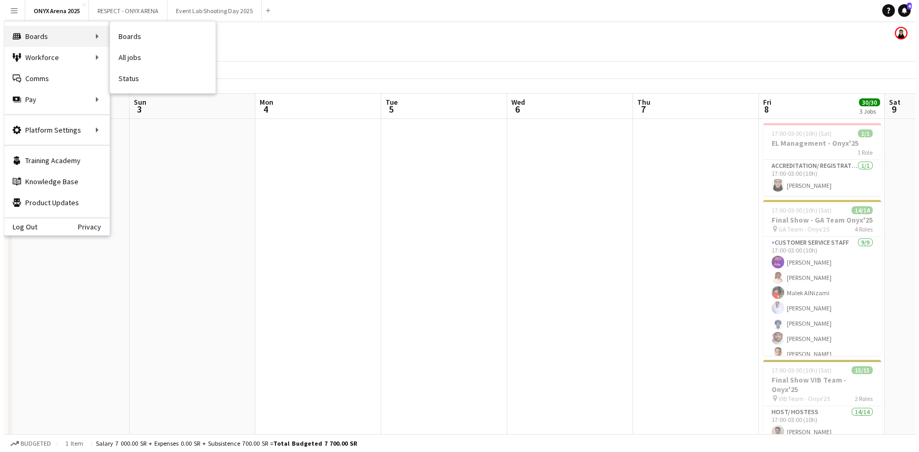
scroll to position [0, 343]
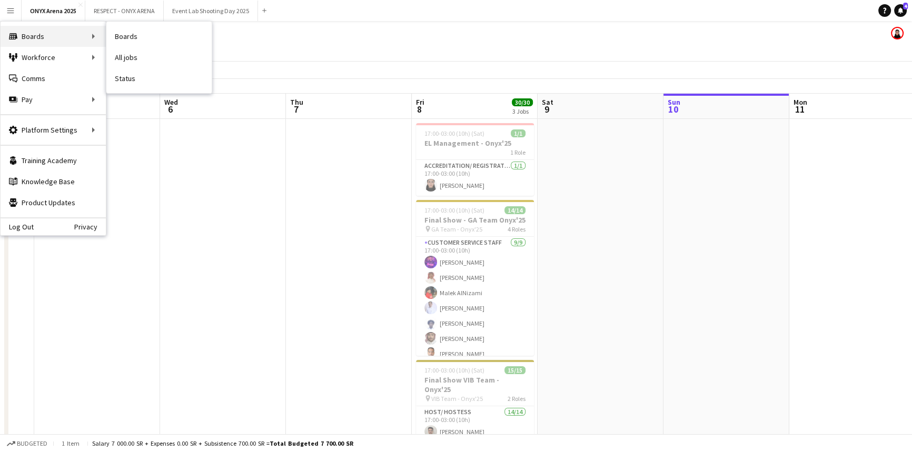
click at [38, 39] on div "Boards Boards" at bounding box center [53, 36] width 105 height 21
click at [139, 31] on link "Boards" at bounding box center [158, 36] width 105 height 21
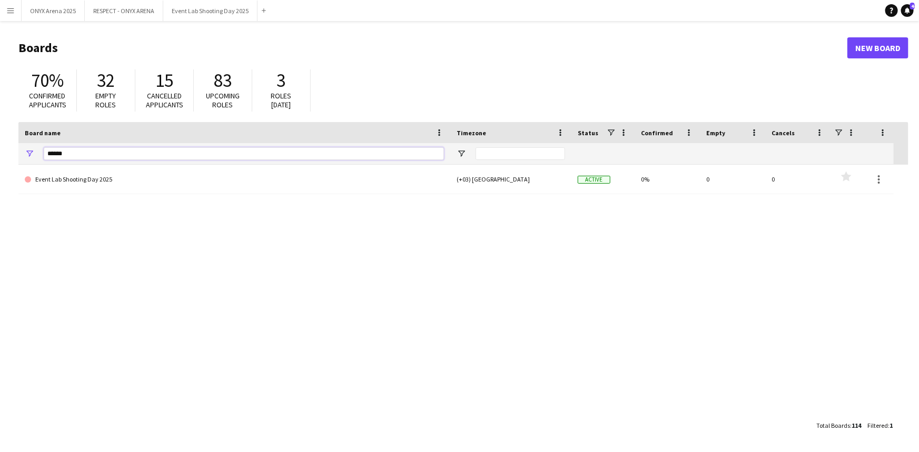
click at [87, 157] on input "******" at bounding box center [244, 153] width 400 height 13
type input "*"
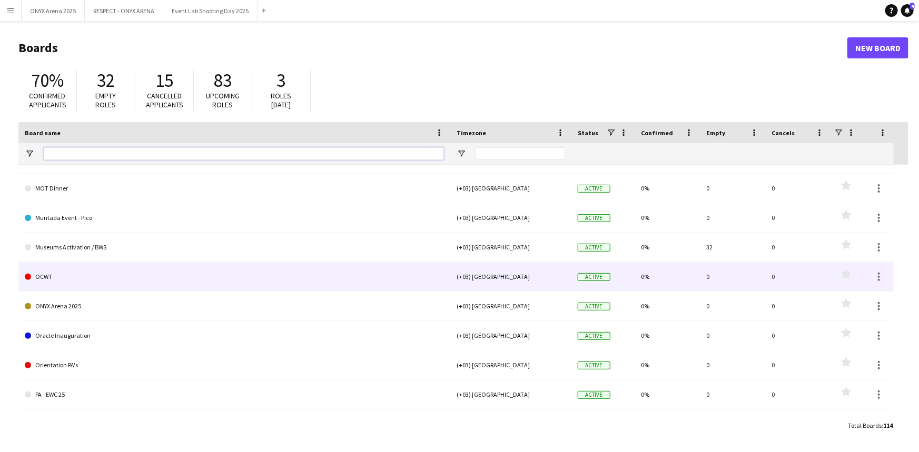
scroll to position [1723, 0]
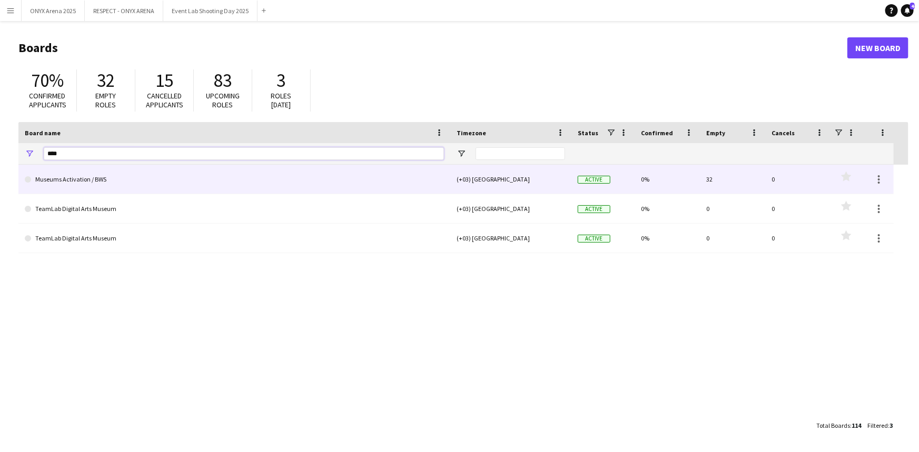
type input "****"
click at [63, 182] on link "Museums Activation / BWS" at bounding box center [234, 179] width 419 height 29
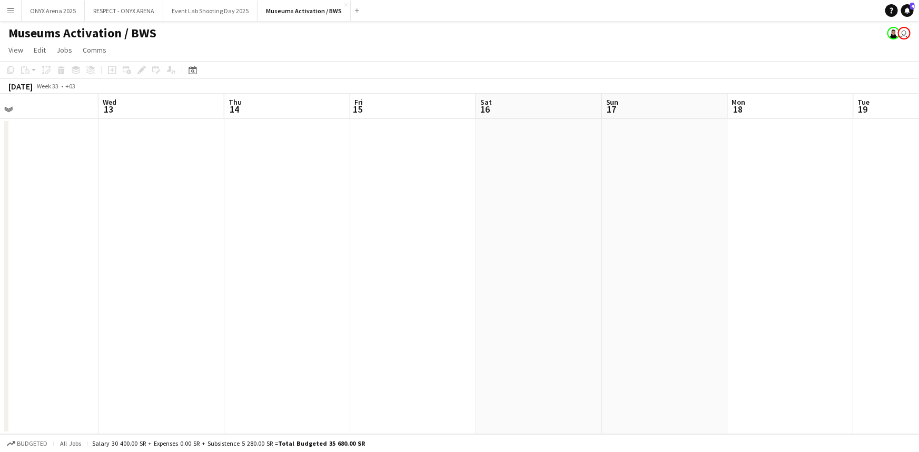
drag, startPoint x: 587, startPoint y: 242, endPoint x: 182, endPoint y: 311, distance: 410.8
click at [182, 311] on app-calendar-viewport "Sat 9 Sun 10 Mon 11 Tue 12 Wed 13 Thu 14 Fri 15 Sat 16 Sun 17 Mon 18 Tue 19 Wed…" at bounding box center [459, 264] width 919 height 341
drag, startPoint x: 352, startPoint y: 302, endPoint x: 138, endPoint y: 320, distance: 214.5
click at [138, 320] on app-calendar-viewport "Mon 11 Tue 12 Wed 13 Thu 14 Fri 15 Sat 16 Sun 17 Mon 18 Tue 19 Wed 20 Thu 21 Fr…" at bounding box center [459, 264] width 919 height 341
drag, startPoint x: 171, startPoint y: 296, endPoint x: 135, endPoint y: 298, distance: 35.8
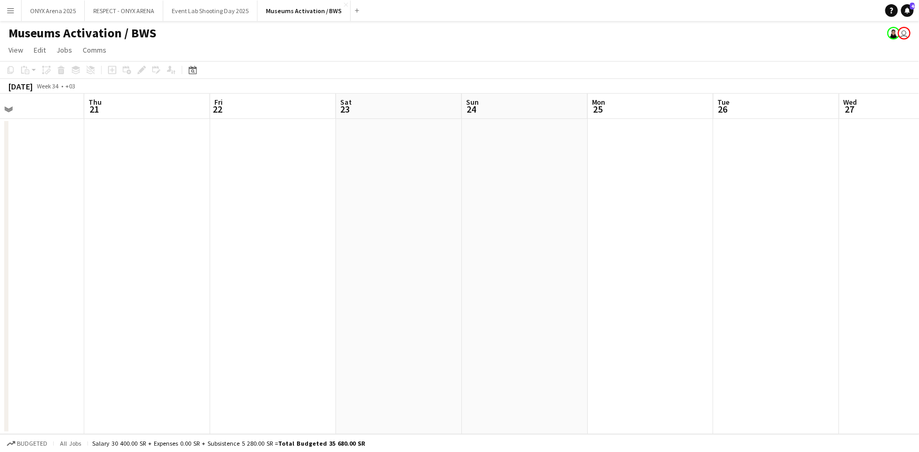
click at [135, 298] on app-calendar-viewport "Sun 17 Mon 18 Tue 19 Wed 20 Thu 21 Fri 22 Sat 23 Sun 24 Mon 25 Tue 26 Wed 27 Th…" at bounding box center [459, 264] width 919 height 341
drag, startPoint x: 534, startPoint y: 267, endPoint x: 288, endPoint y: 282, distance: 246.8
click at [288, 282] on app-calendar-viewport "Tue 19 Wed 20 Thu 21 Fri 22 Sat 23 Sun 24 Mon 25 Tue 26 Wed 27 Thu 28 Fri 29 Sa…" at bounding box center [459, 264] width 919 height 341
drag, startPoint x: 643, startPoint y: 244, endPoint x: 210, endPoint y: 294, distance: 436.2
click at [210, 294] on app-calendar-viewport "Tue 19 Wed 20 Thu 21 Fri 22 Sat 23 Sun 24 Mon 25 Tue 26 Wed 27 Thu 28 Fri 29 Sa…" at bounding box center [459, 264] width 919 height 341
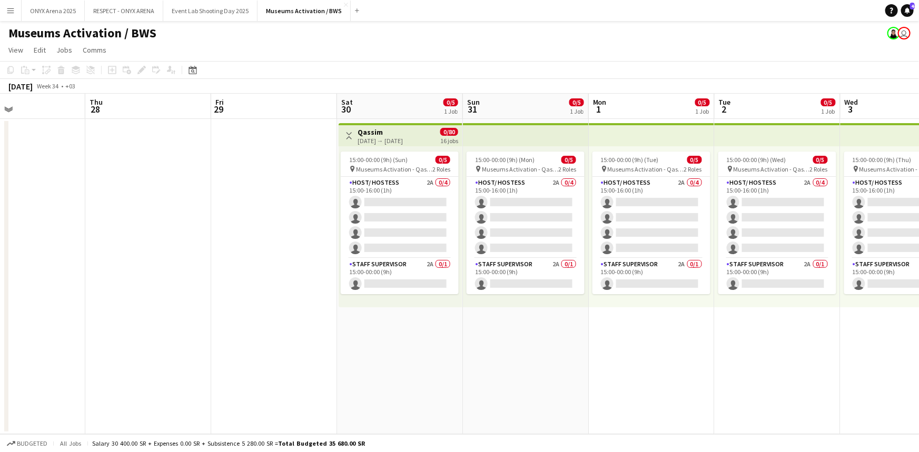
drag, startPoint x: 505, startPoint y: 262, endPoint x: 298, endPoint y: 279, distance: 207.6
click at [298, 279] on app-calendar-viewport "Sun 24 Mon 25 Tue 26 Wed 27 Thu 28 Fri 29 Sat 30 0/5 1 Job Sun 31 0/5 1 Job Mon…" at bounding box center [459, 264] width 919 height 341
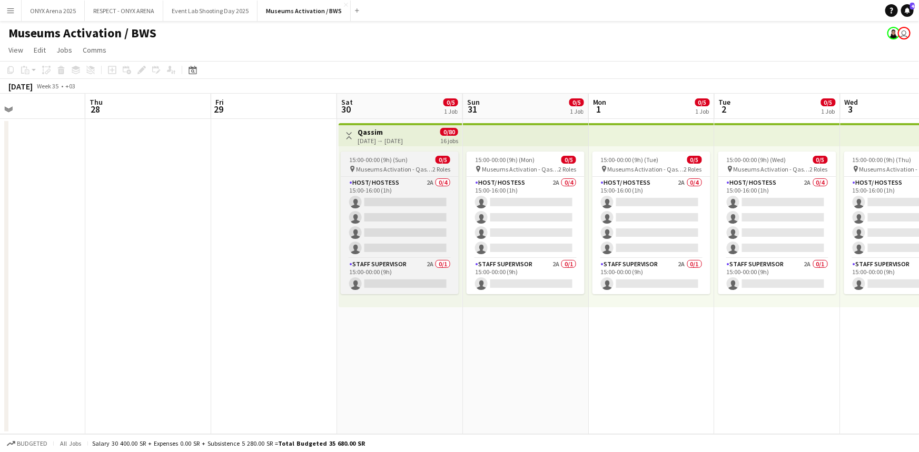
click at [381, 169] on span "Museums Activation - Qassim" at bounding box center [394, 169] width 76 height 8
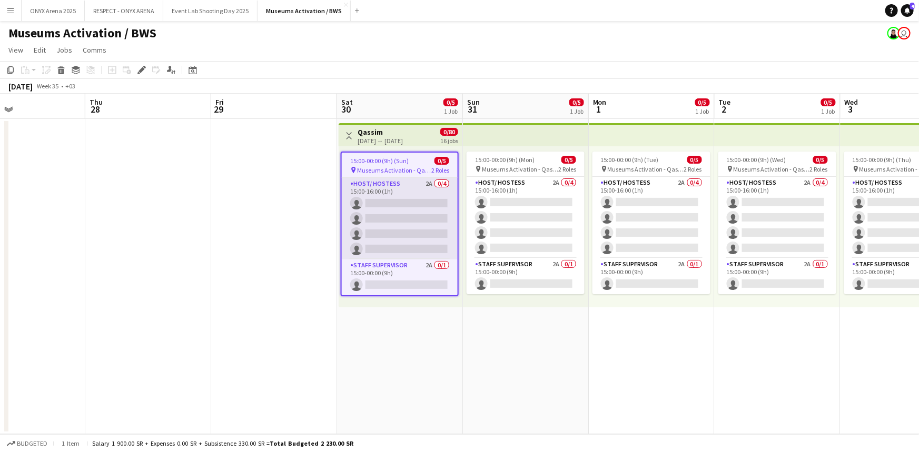
click at [382, 194] on app-card-role "Host/ Hostess 2A 0/4 15:00-16:00 (1h) single-neutral-actions single-neutral-act…" at bounding box center [400, 219] width 116 height 82
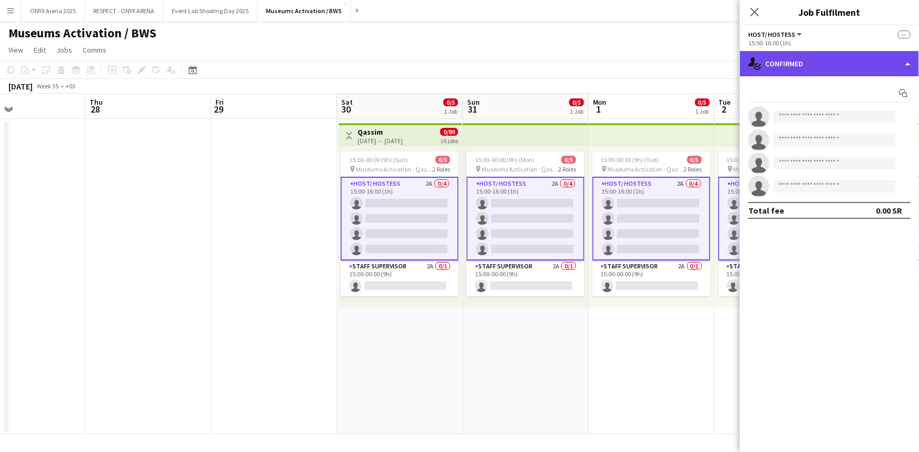
click at [836, 73] on div "single-neutral-actions-check-2 Confirmed" at bounding box center [829, 63] width 179 height 25
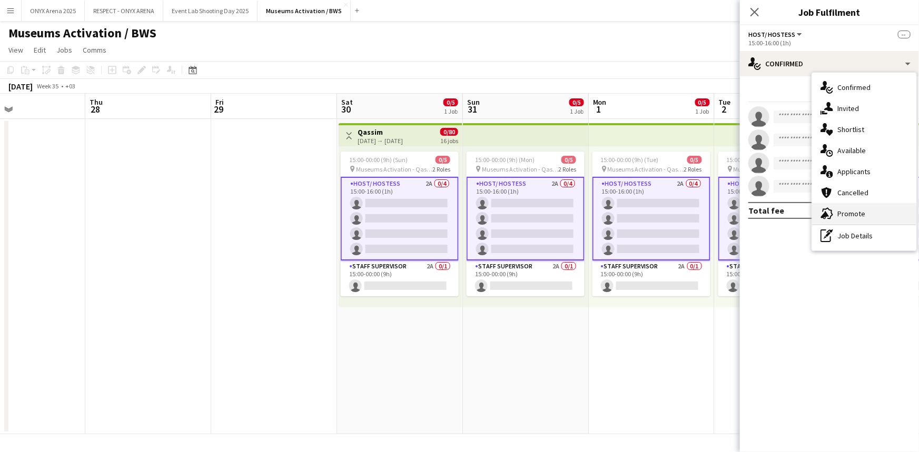
click at [850, 211] on div "advertising-megaphone Promote" at bounding box center [864, 213] width 104 height 21
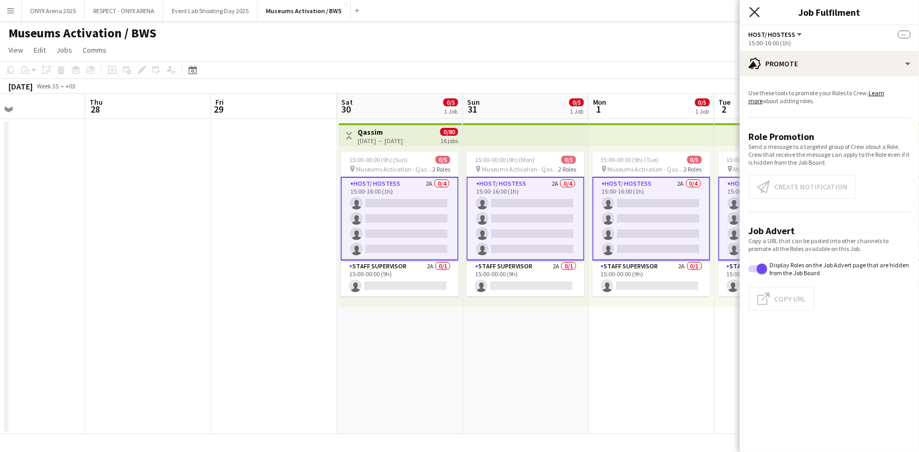
click at [756, 14] on icon "Close pop-in" at bounding box center [754, 12] width 10 height 10
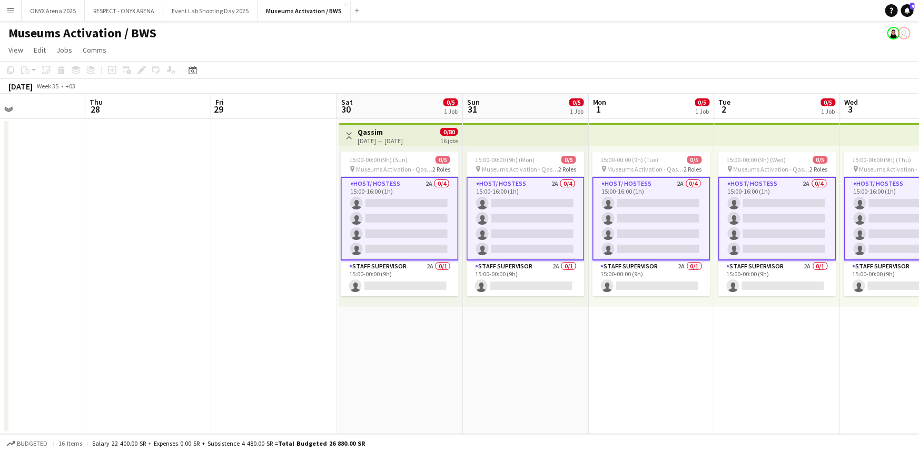
click at [402, 238] on app-card-role "Host/ Hostess 2A 0/4 15:00-16:00 (1h) single-neutral-actions single-neutral-act…" at bounding box center [400, 219] width 118 height 84
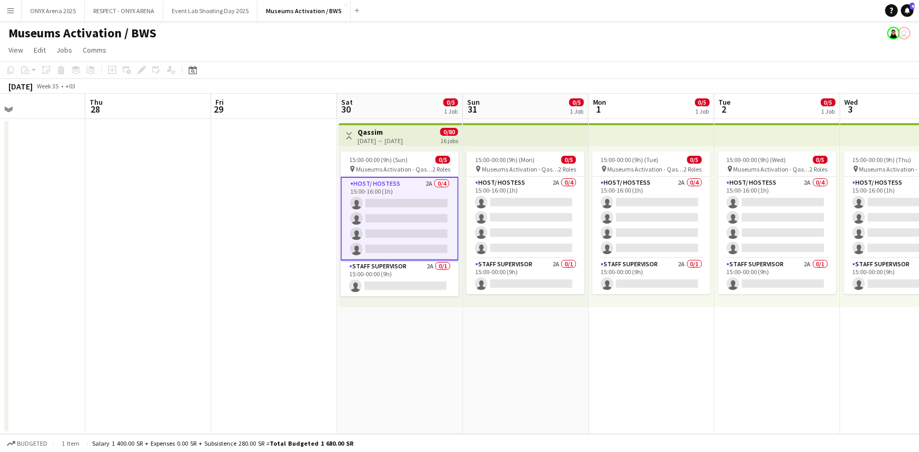
click at [398, 207] on app-card-role "Host/ Hostess 2A 0/4 15:00-16:00 (1h) single-neutral-actions single-neutral-act…" at bounding box center [400, 219] width 118 height 84
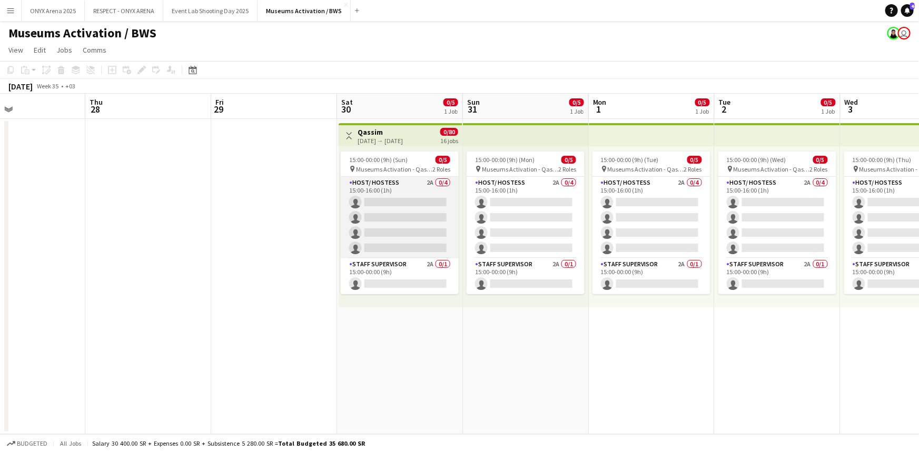
click at [381, 202] on app-card-role "Host/ Hostess 2A 0/4 15:00-16:00 (1h) single-neutral-actions single-neutral-act…" at bounding box center [400, 218] width 118 height 82
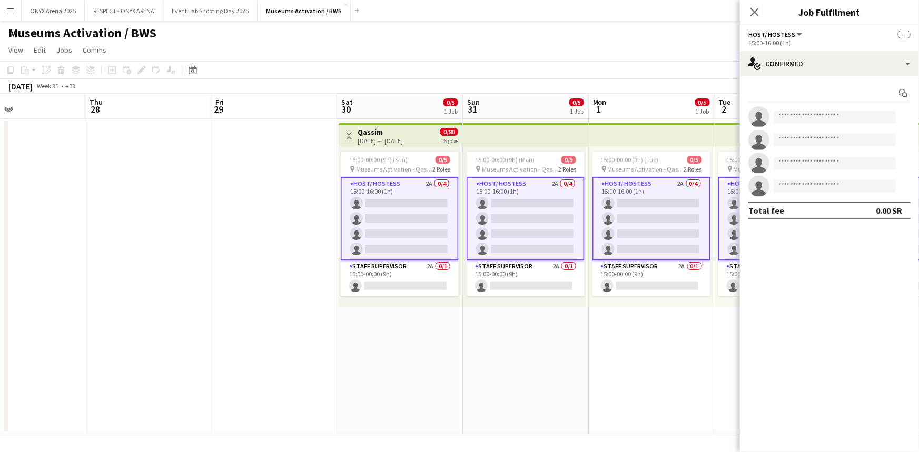
click at [381, 202] on app-card-role "Host/ Hostess 2A 0/4 15:00-16:00 (1h) single-neutral-actions single-neutral-act…" at bounding box center [400, 219] width 118 height 84
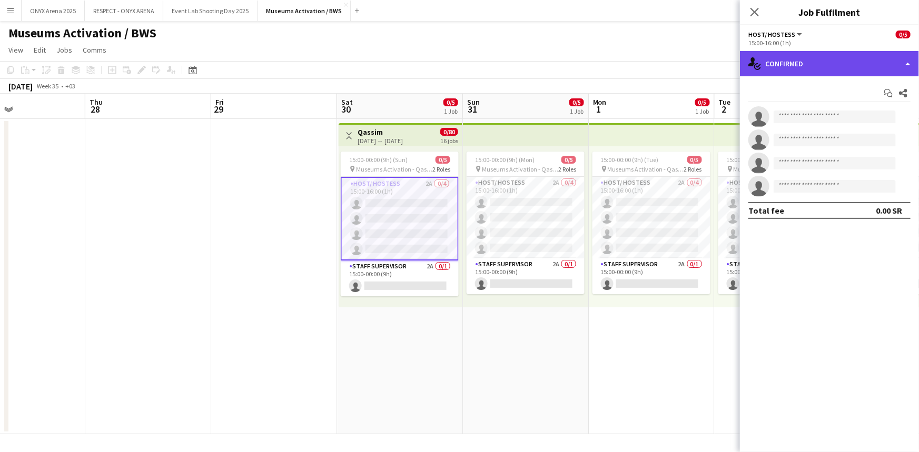
click at [787, 72] on div "single-neutral-actions-check-2 Confirmed" at bounding box center [829, 63] width 179 height 25
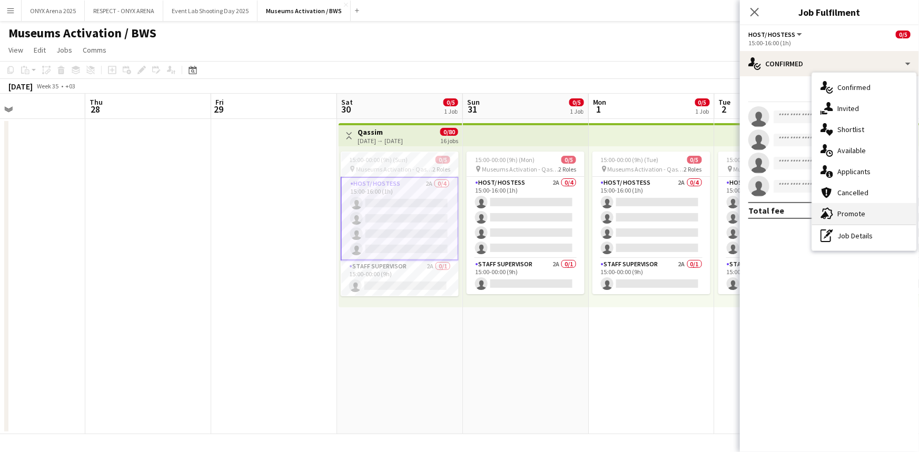
click at [841, 214] on div "advertising-megaphone Promote" at bounding box center [864, 213] width 104 height 21
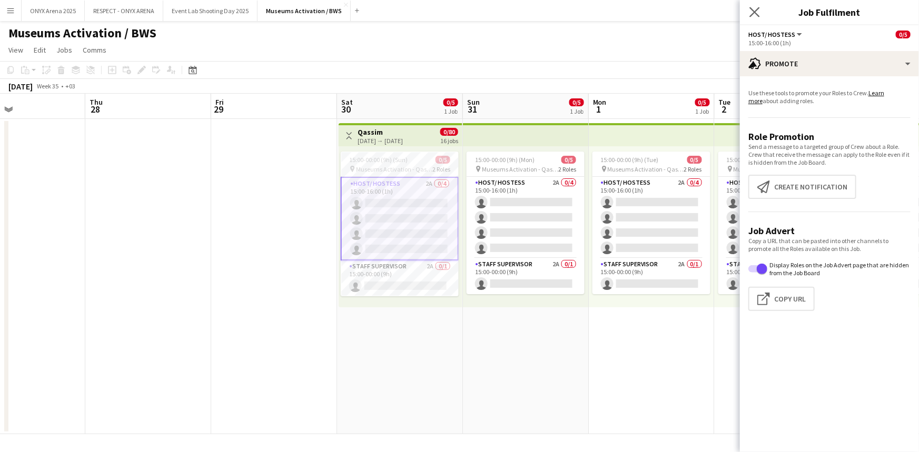
click at [758, 17] on app-icon "Close pop-in" at bounding box center [754, 12] width 15 height 15
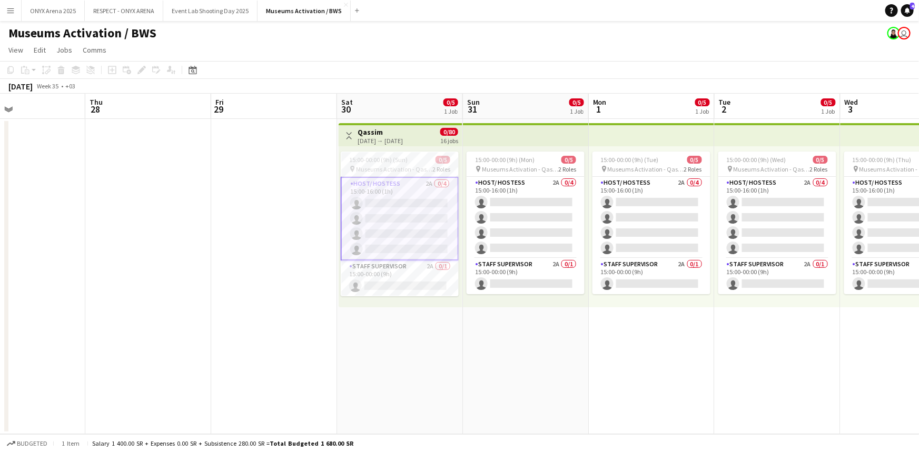
click at [412, 376] on app-date-cell "Toggle View Qassim [DATE] → [DATE] 0/80 16 jobs 15:00-00:00 (9h) (Sun) 0/5 pin …" at bounding box center [400, 276] width 126 height 315
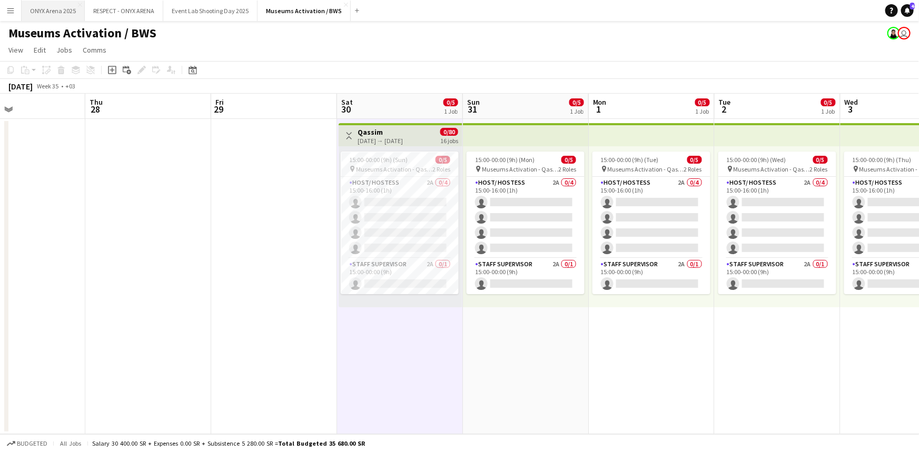
click at [34, 14] on button "ONYX Arena 2025 Close" at bounding box center [53, 11] width 63 height 21
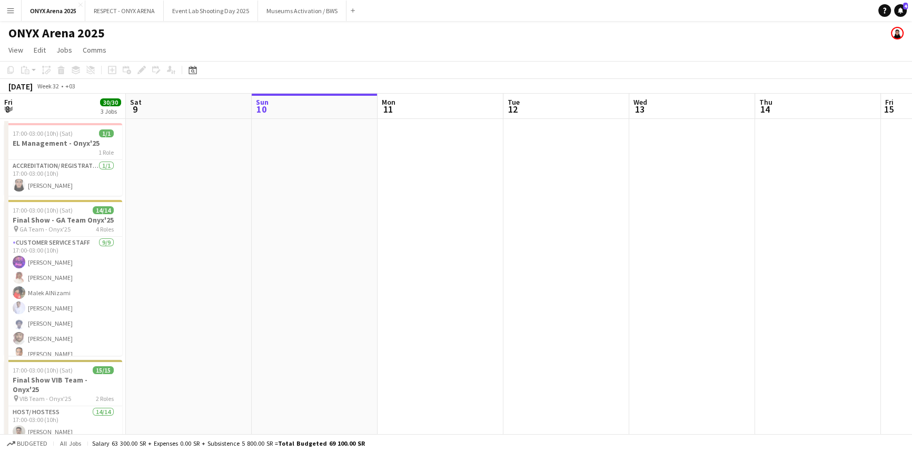
scroll to position [0, 273]
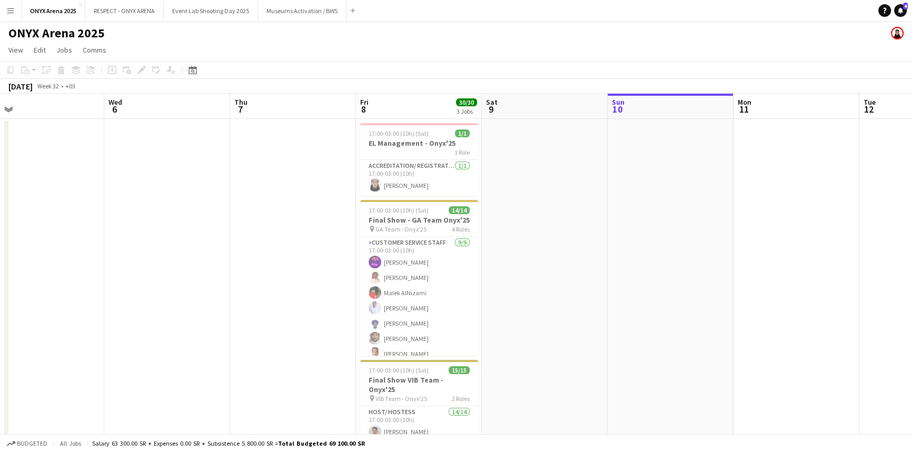
drag, startPoint x: 130, startPoint y: 257, endPoint x: 604, endPoint y: 242, distance: 474.7
click at [604, 242] on app-calendar-viewport "Sun 3 Mon 4 Tue 5 Wed 6 Thu 7 Fri 8 30/30 3 Jobs Sat 9 Sun 10 Mon 11 Tue 12 Wed…" at bounding box center [456, 321] width 912 height 454
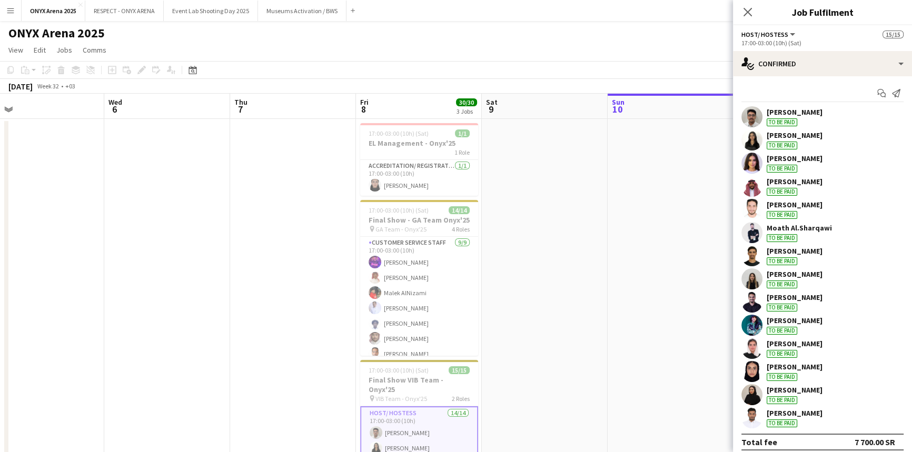
click at [755, 187] on app-user-avatar at bounding box center [751, 186] width 21 height 21
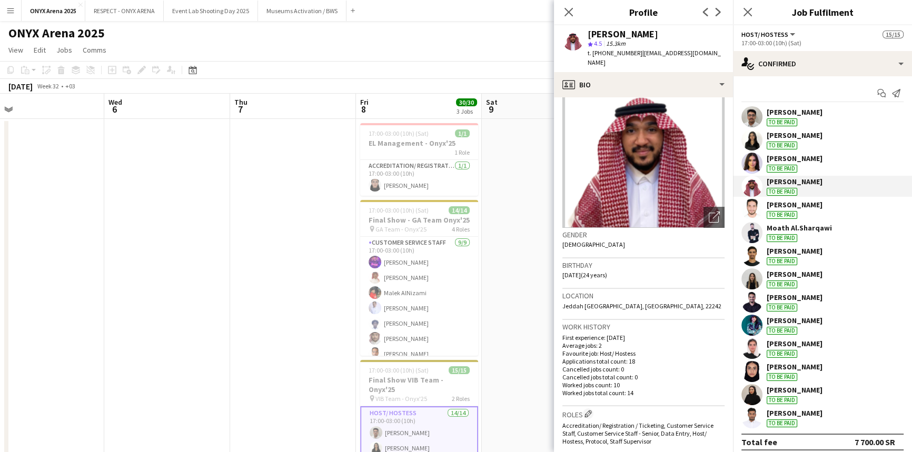
scroll to position [335, 0]
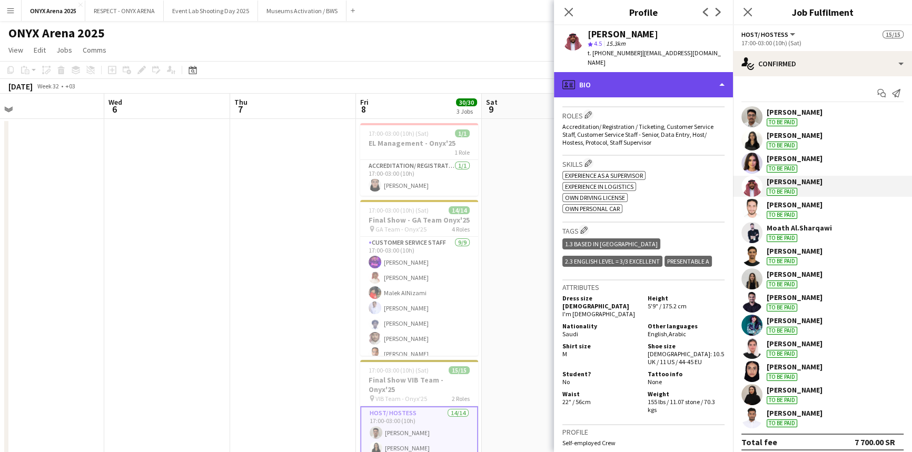
click at [631, 77] on div "profile Bio" at bounding box center [643, 84] width 179 height 25
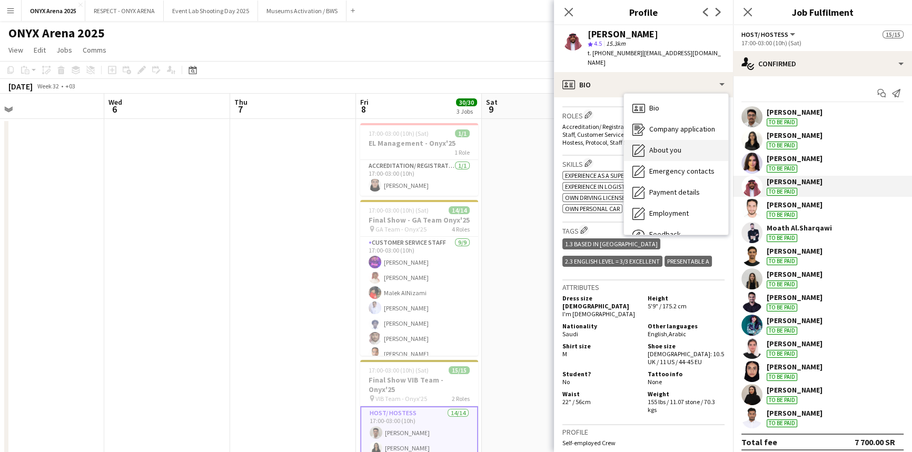
click at [642, 144] on icon "About you" at bounding box center [638, 150] width 13 height 13
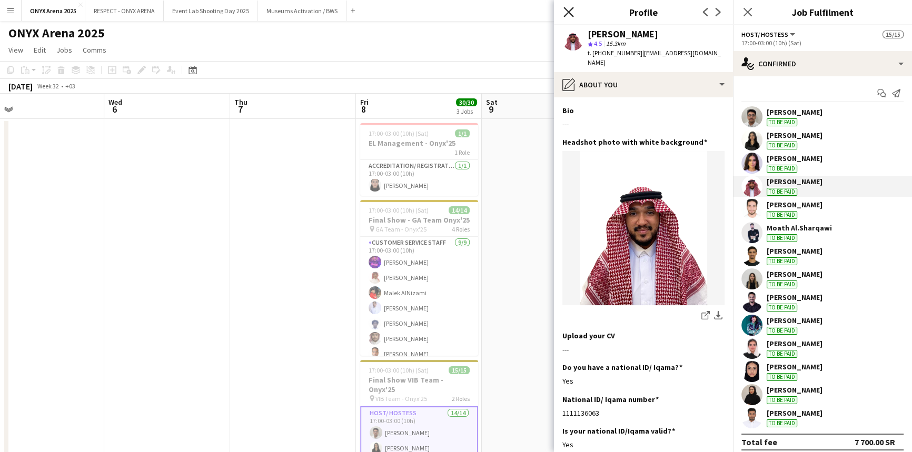
click at [569, 15] on icon "Close pop-in" at bounding box center [568, 12] width 10 height 10
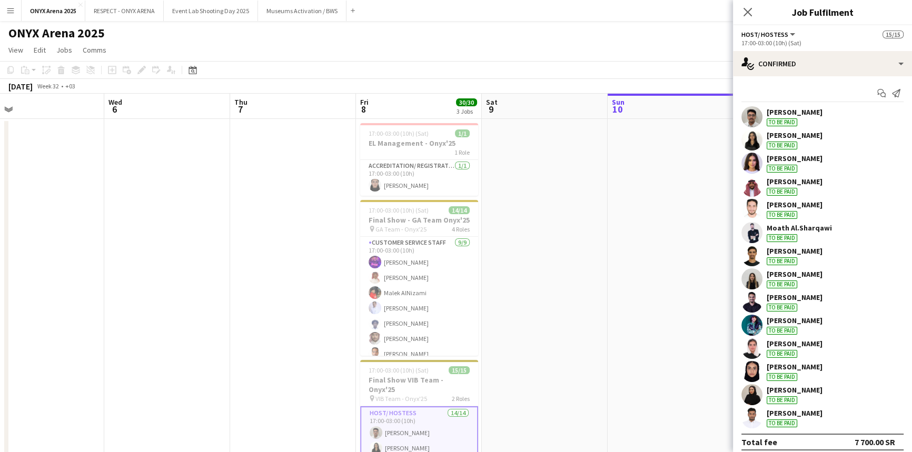
click at [750, 304] on app-user-avatar at bounding box center [751, 302] width 21 height 21
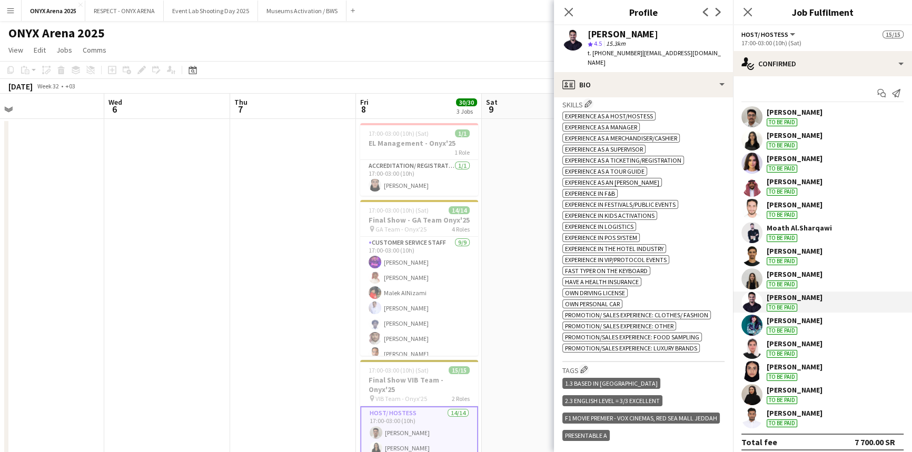
scroll to position [527, 0]
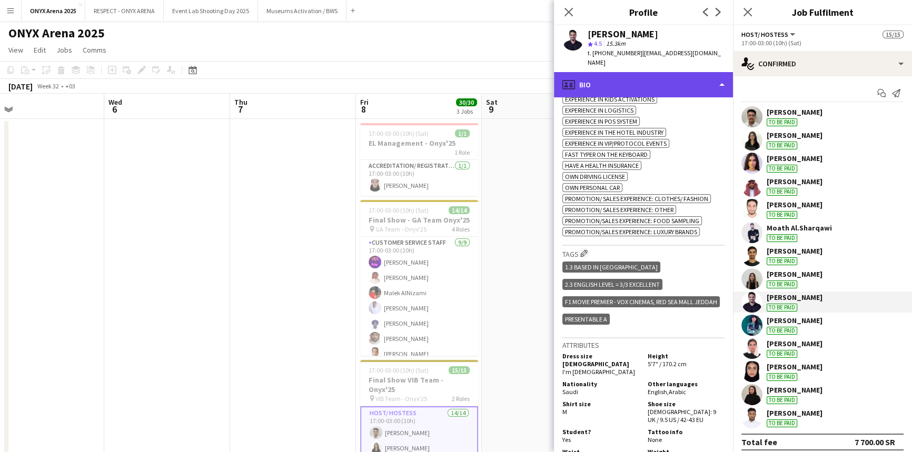
click at [647, 73] on div "profile Bio" at bounding box center [643, 84] width 179 height 25
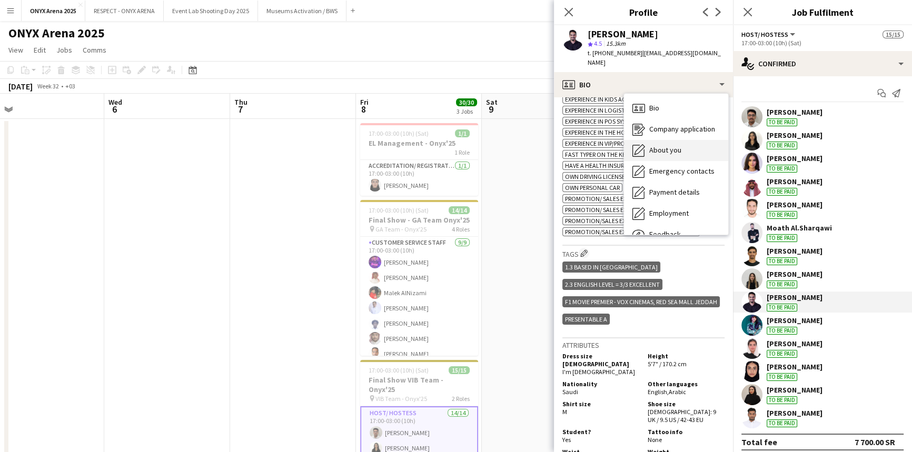
click at [658, 150] on div "About you About you" at bounding box center [676, 150] width 104 height 21
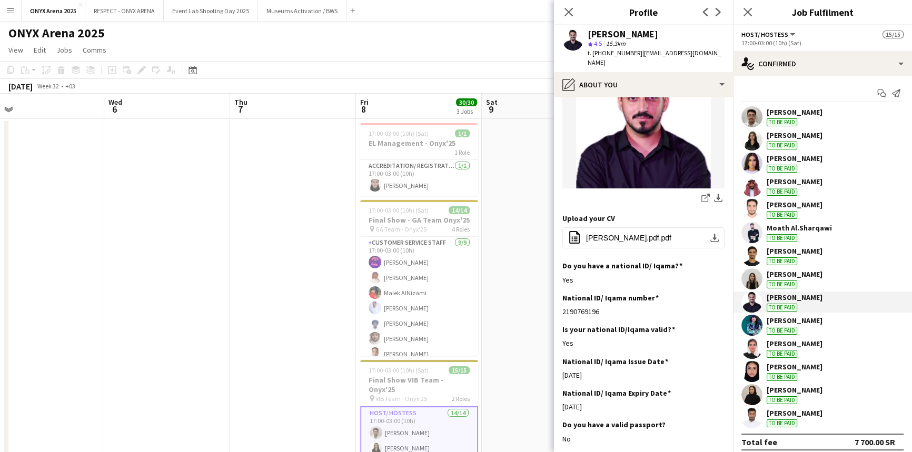
scroll to position [191, 0]
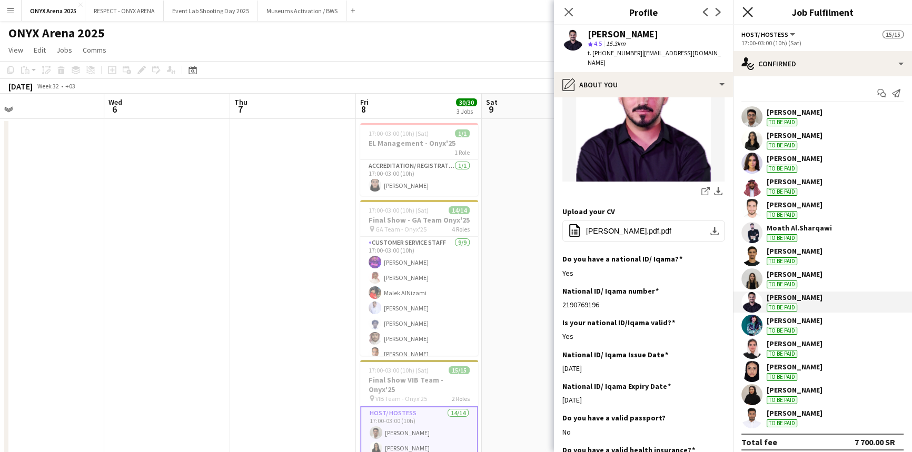
click at [744, 14] on icon "Close pop-in" at bounding box center [747, 12] width 10 height 10
